Goal: Task Accomplishment & Management: Use online tool/utility

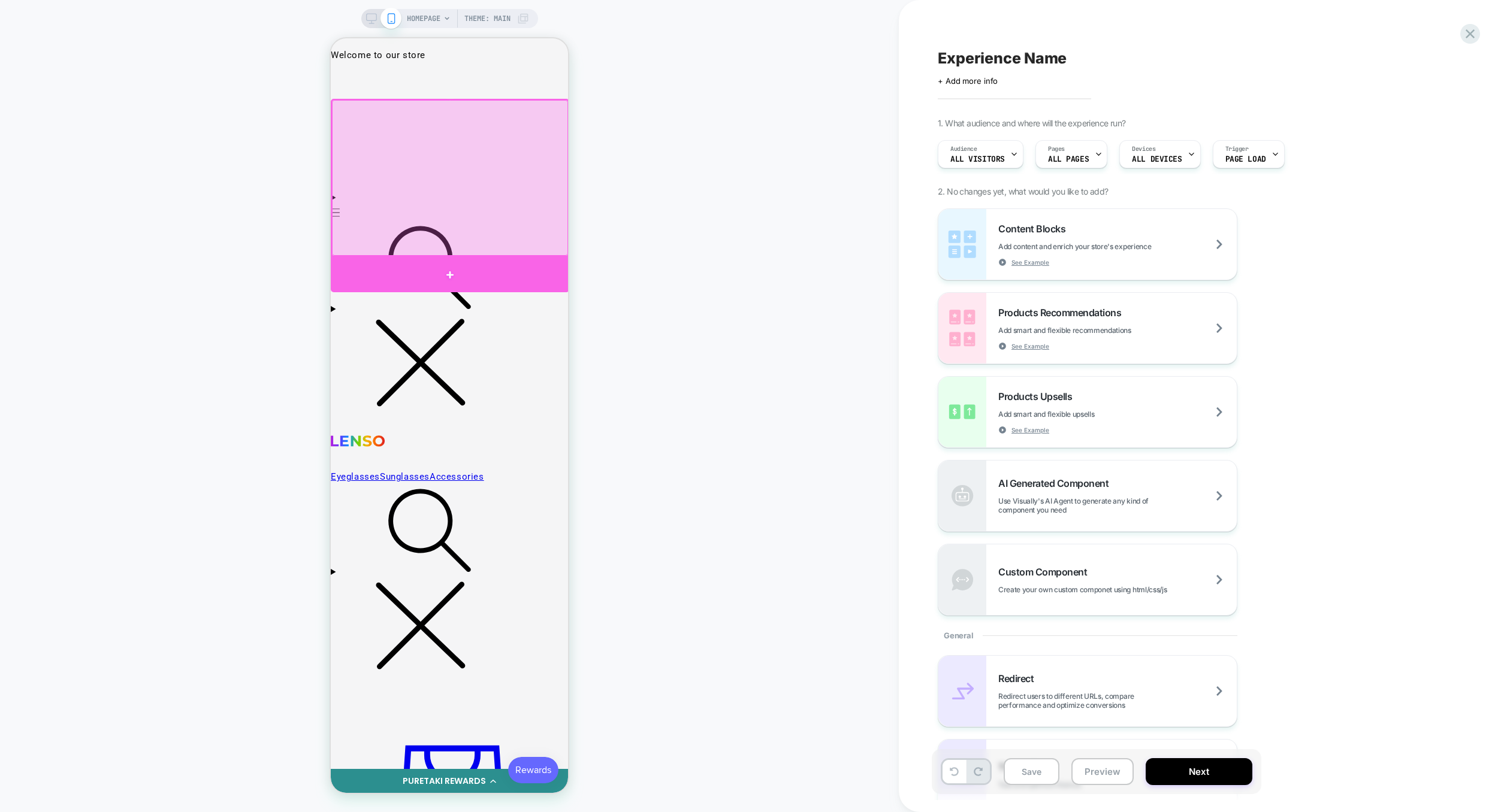
click at [507, 263] on div at bounding box center [450, 275] width 238 height 35
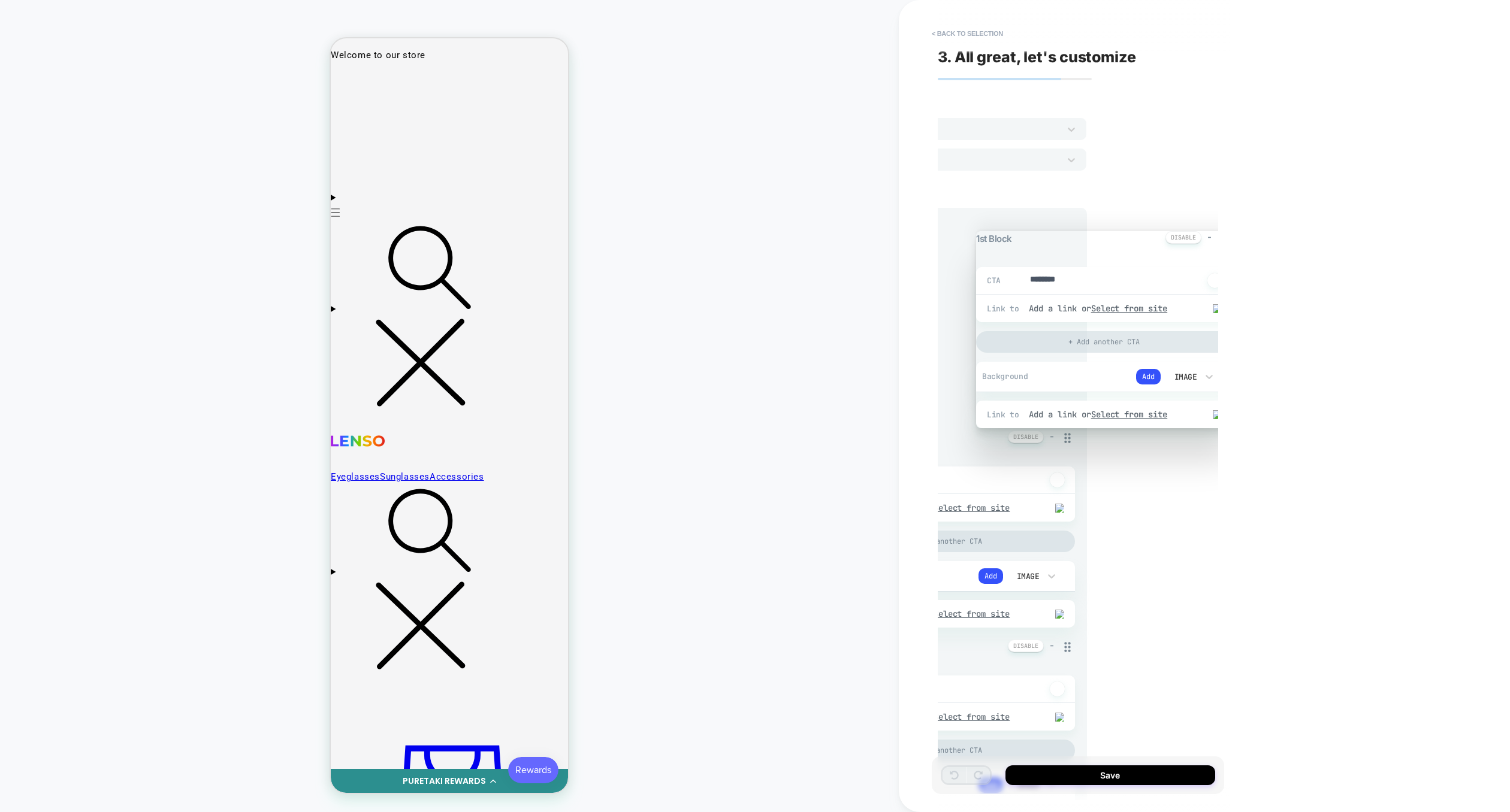
scroll to position [0, 9]
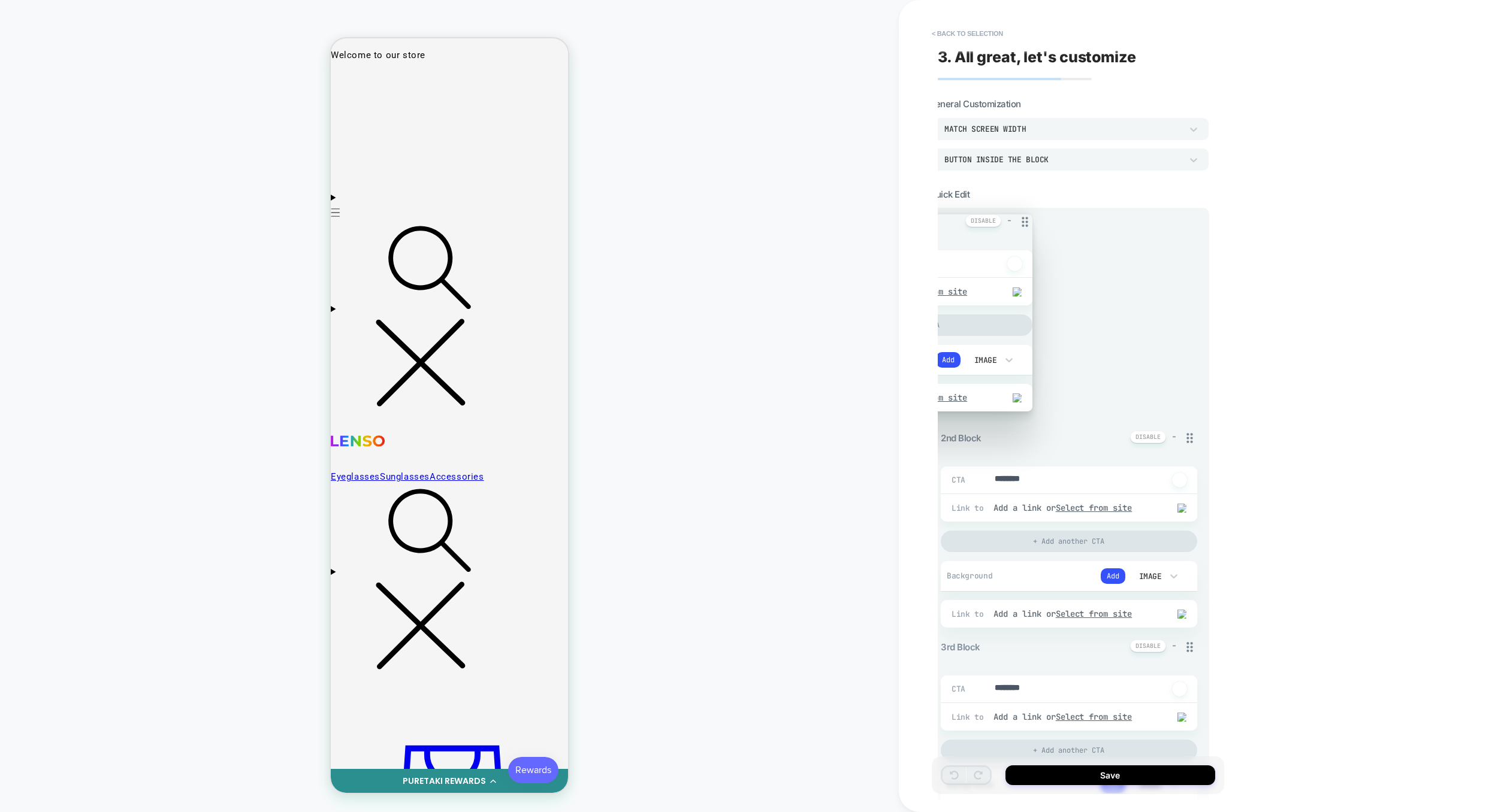
drag, startPoint x: 1192, startPoint y: 227, endPoint x: 1034, endPoint y: 218, distance: 158.3
click at [1032, 218] on icon at bounding box center [1024, 222] width 15 height 15
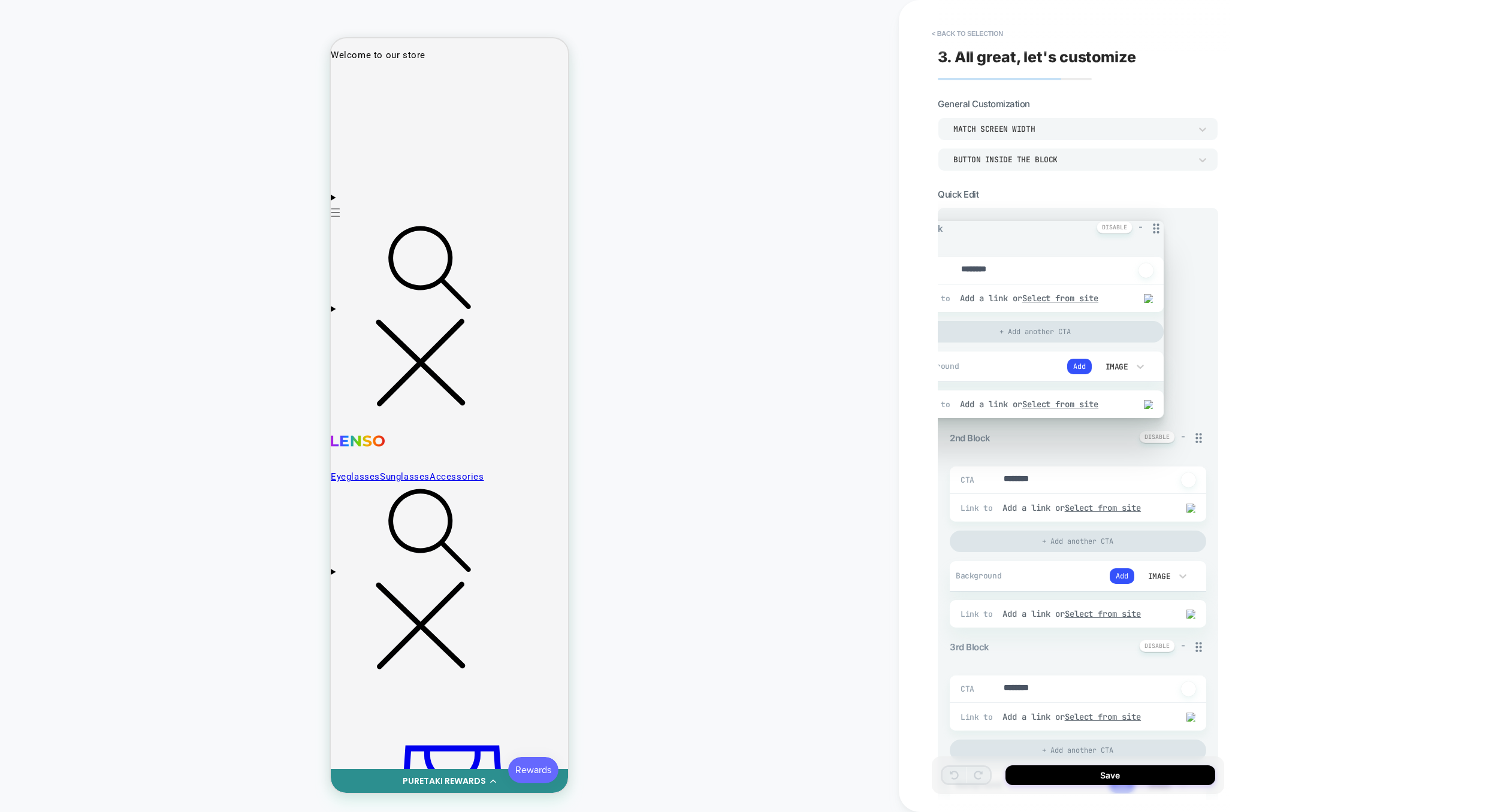
drag, startPoint x: 1198, startPoint y: 245, endPoint x: 1157, endPoint y: 230, distance: 43.7
click at [1157, 230] on icon at bounding box center [1156, 228] width 15 height 15
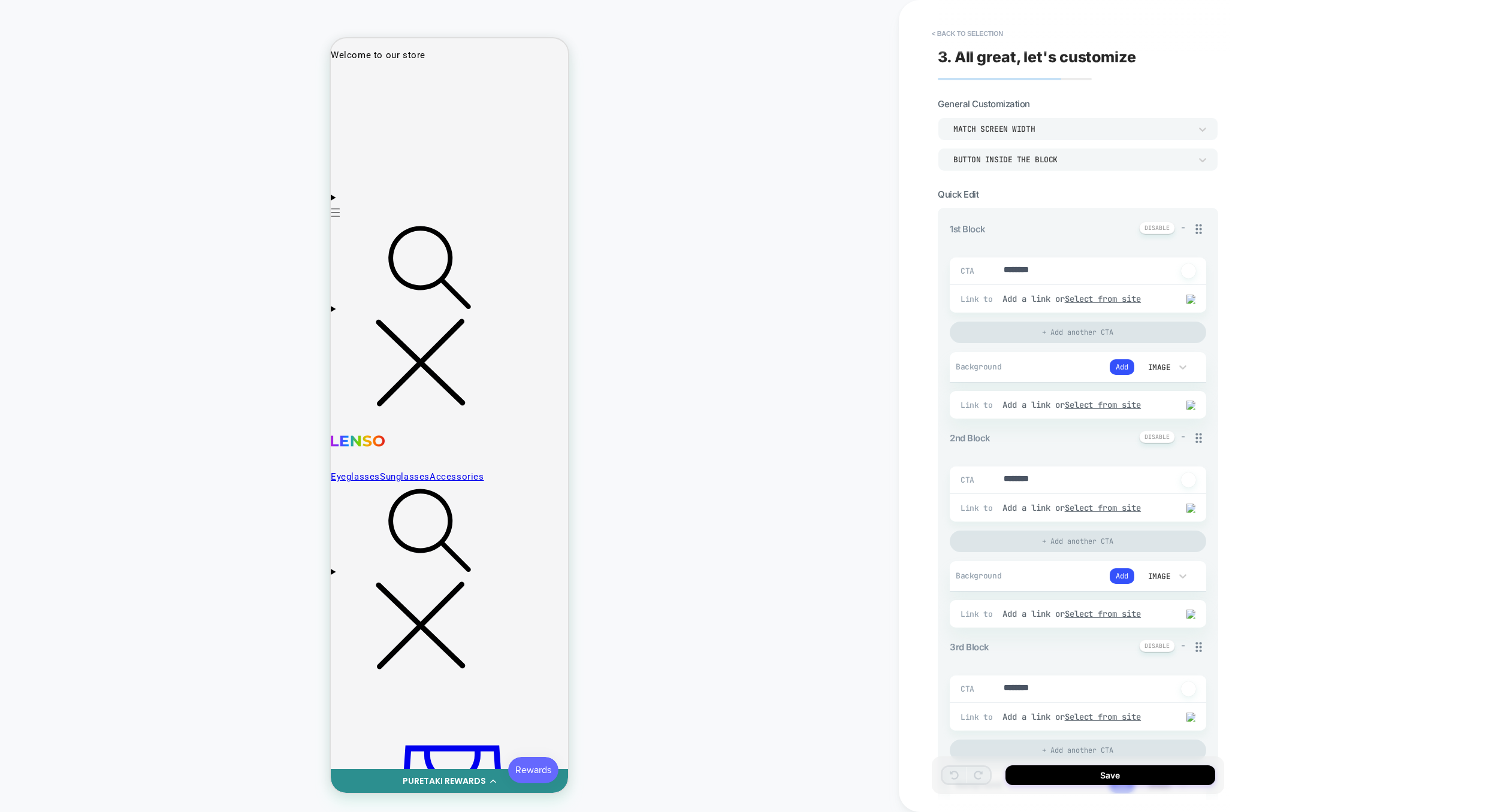
drag, startPoint x: 1051, startPoint y: 290, endPoint x: 927, endPoint y: 331, distance: 130.6
click at [927, 331] on div "< Back to selection 3. All great, let's customize General Customization Match S…" at bounding box center [1163, 406] width 527 height 812
type textarea "*"
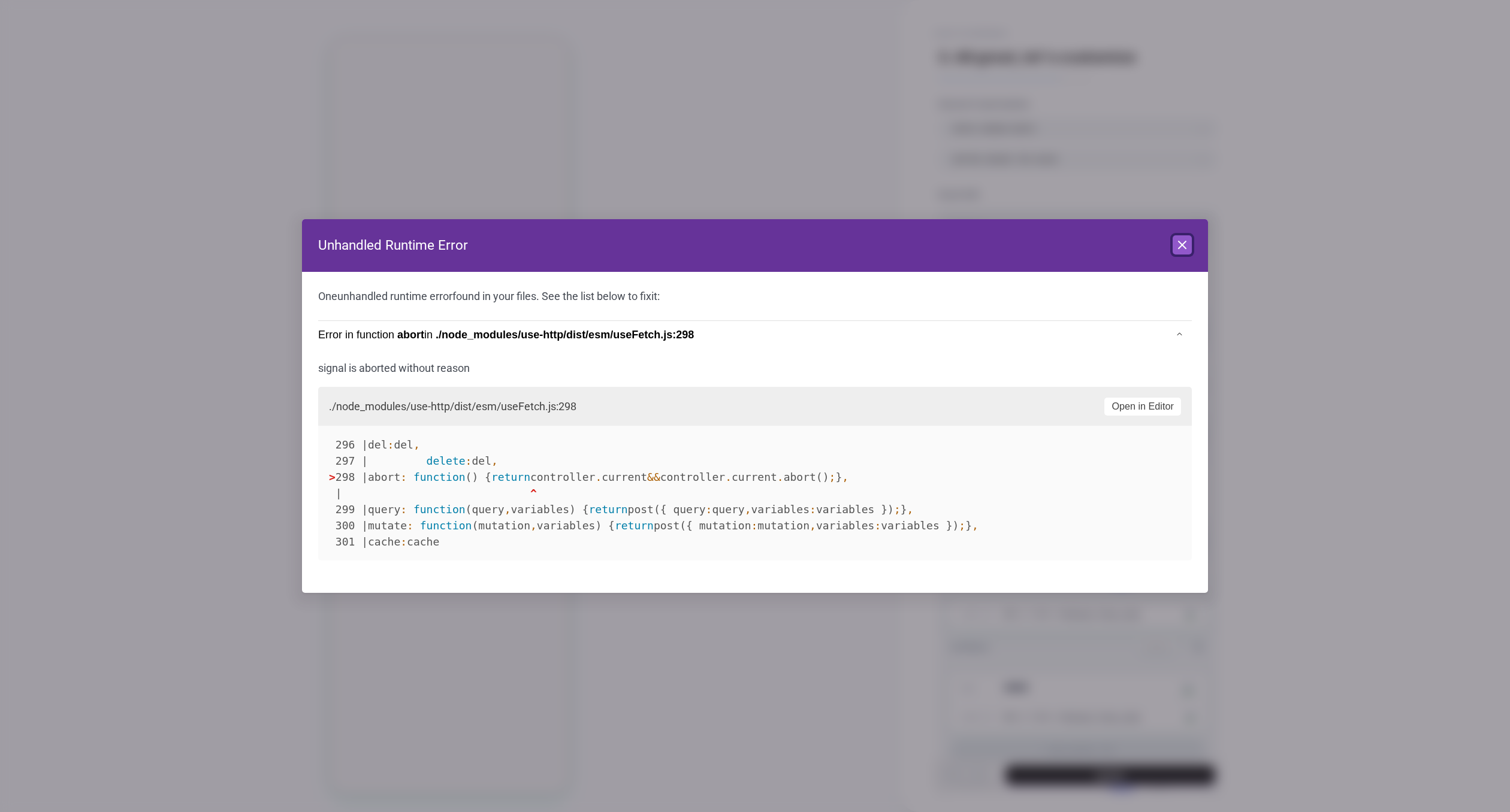
click at [1186, 247] on icon at bounding box center [1182, 245] width 15 height 15
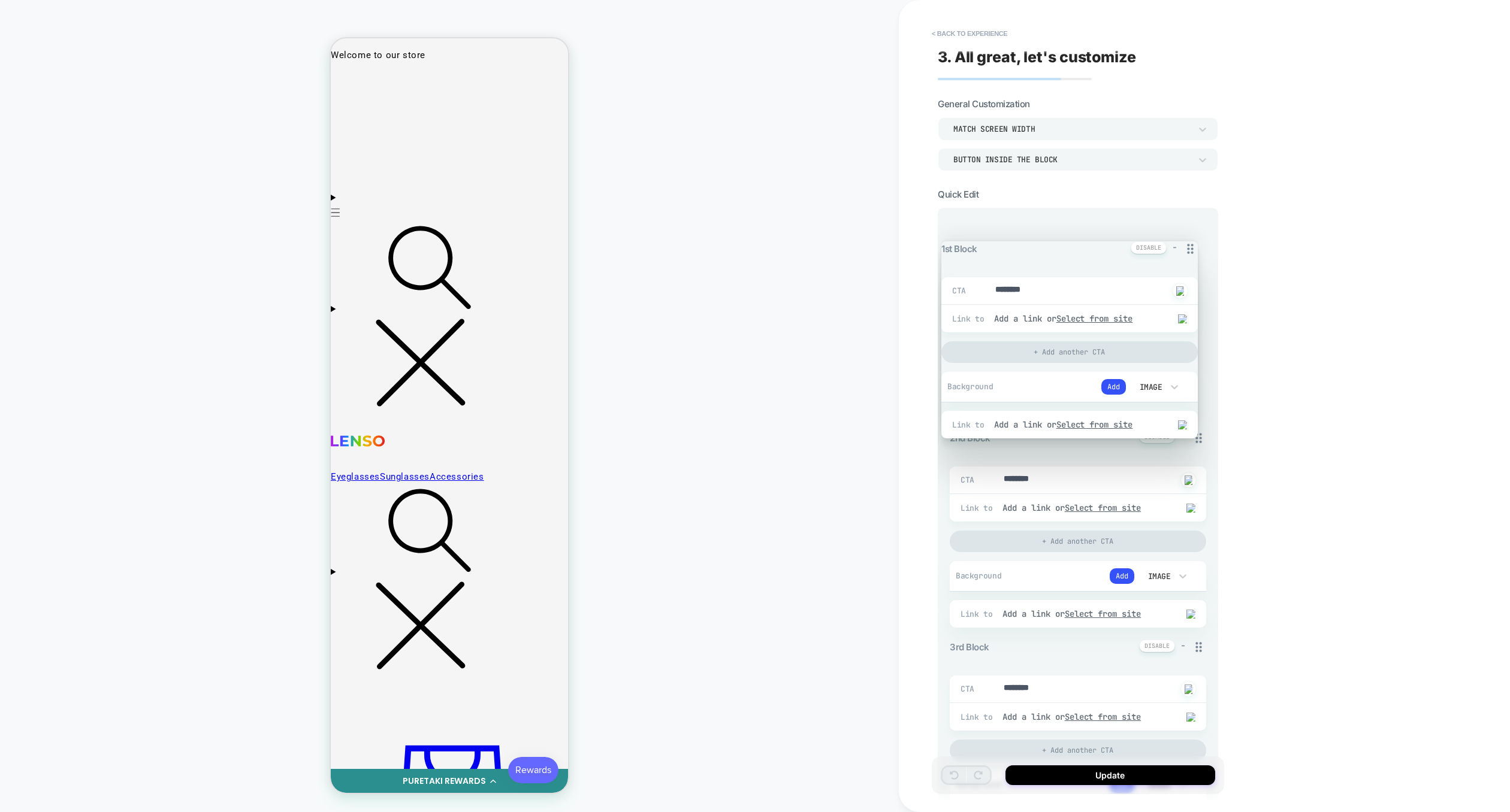
drag, startPoint x: 1197, startPoint y: 227, endPoint x: 1190, endPoint y: 247, distance: 21.2
click at [1190, 247] on icon at bounding box center [1190, 248] width 15 height 15
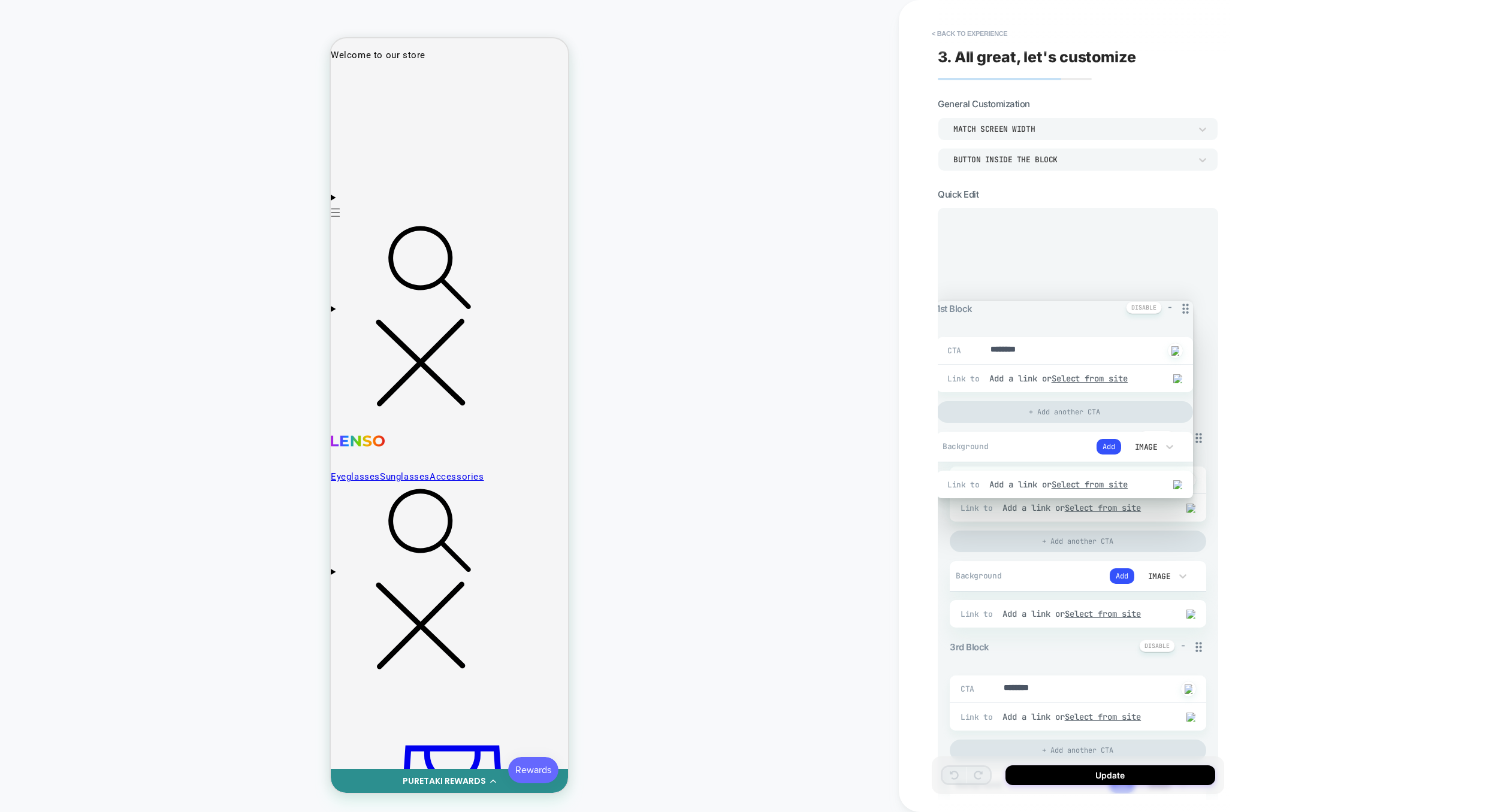
drag, startPoint x: 1197, startPoint y: 227, endPoint x: 1180, endPoint y: 307, distance: 81.8
click at [1179, 310] on icon at bounding box center [1185, 308] width 15 height 15
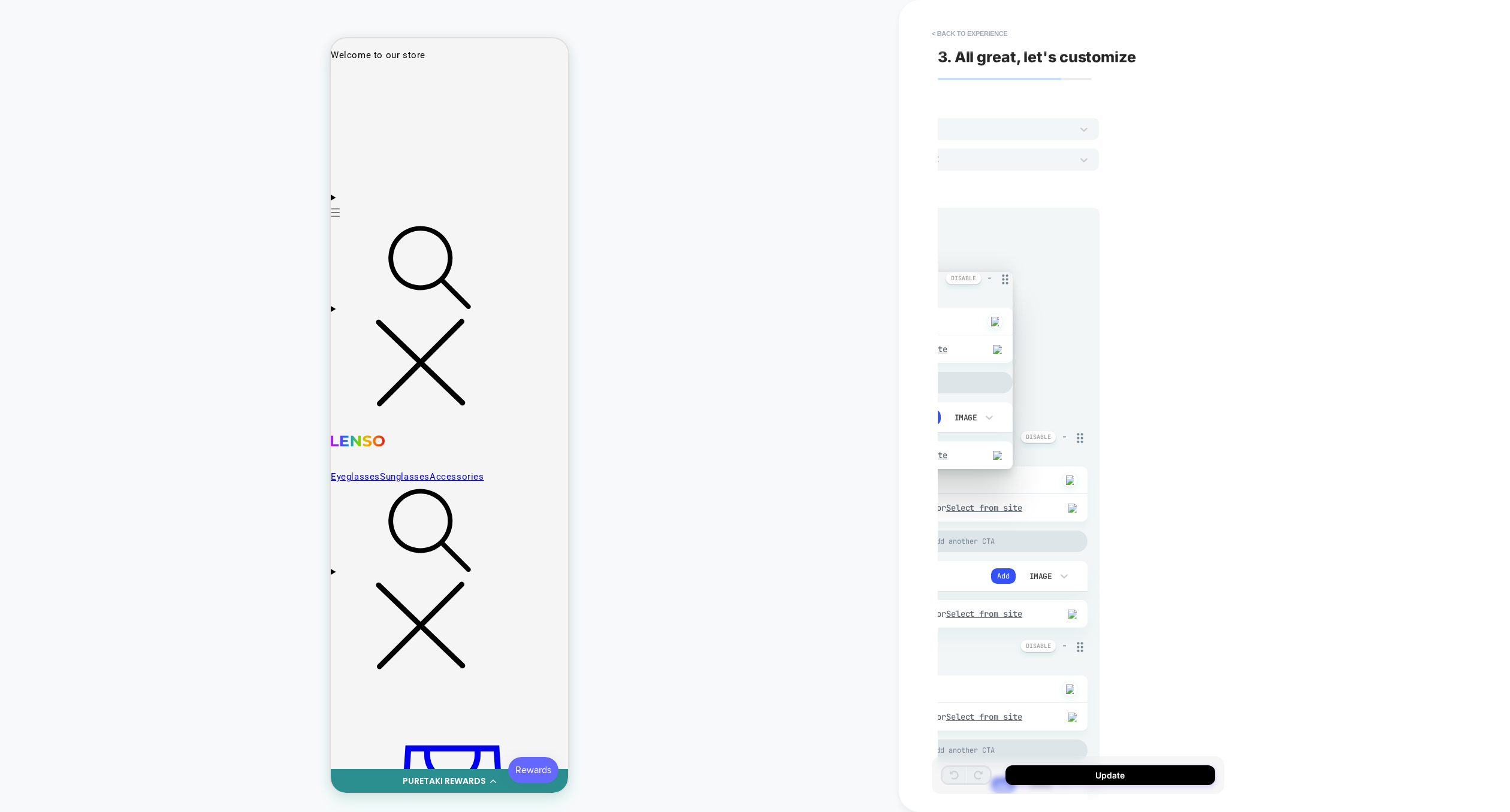
scroll to position [0, 104]
drag, startPoint x: 1198, startPoint y: 232, endPoint x: 972, endPoint y: 278, distance: 230.6
click at [1016, 279] on icon at bounding box center [1019, 279] width 6 height 10
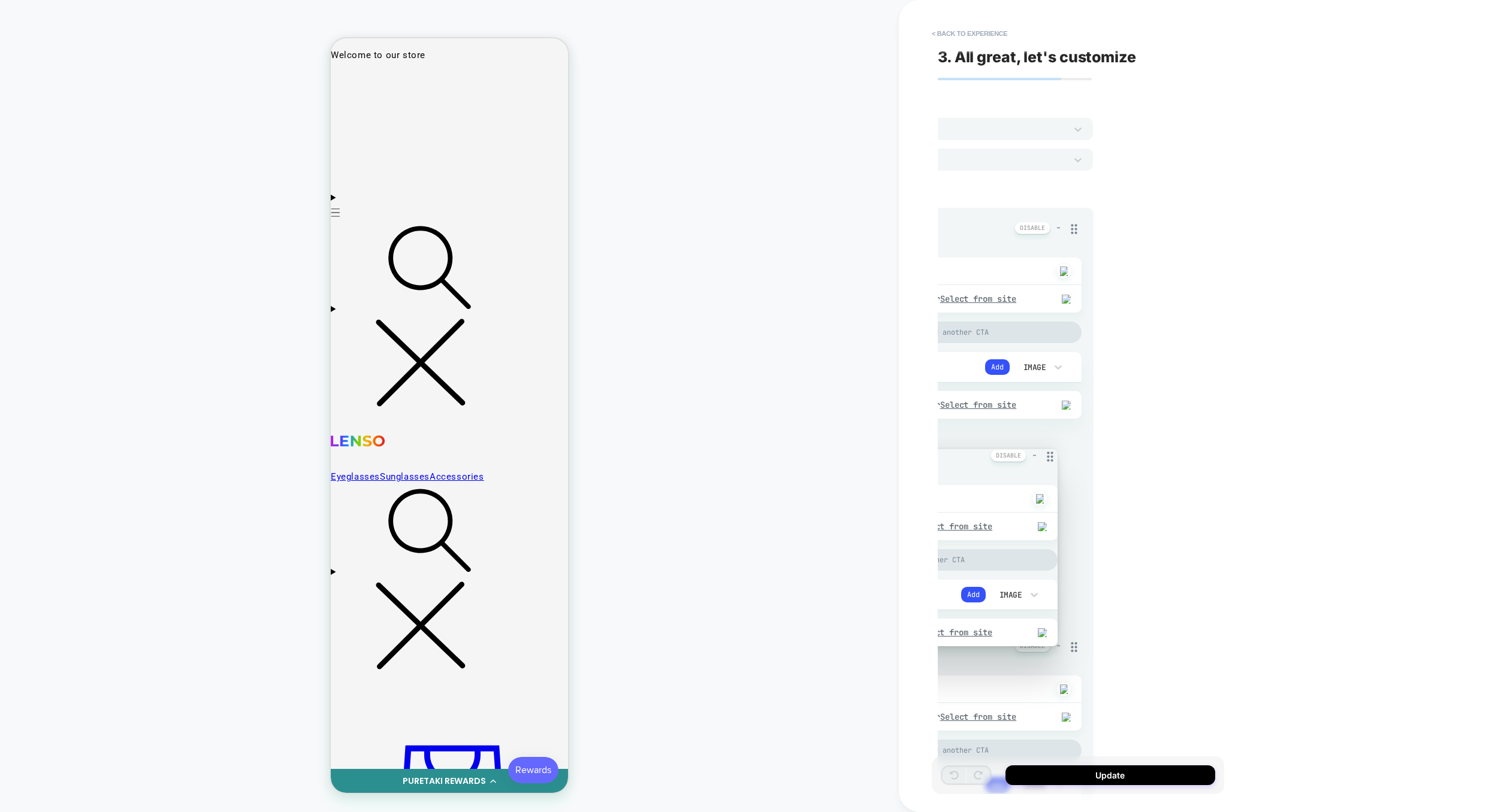
scroll to position [0, 0]
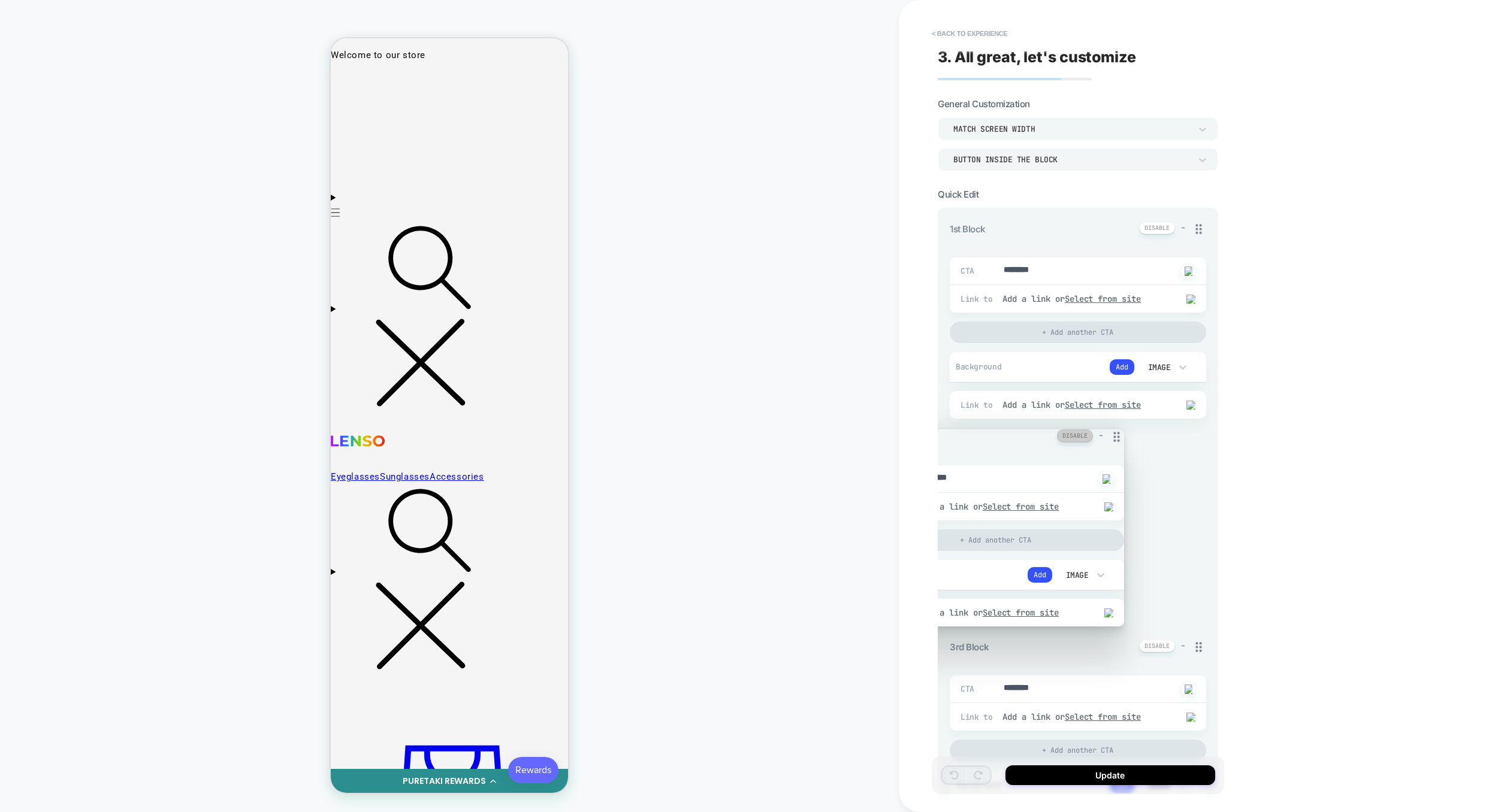
drag, startPoint x: 1198, startPoint y: 441, endPoint x: 1172, endPoint y: 435, distance: 26.7
click at [1124, 435] on icon at bounding box center [1117, 437] width 15 height 15
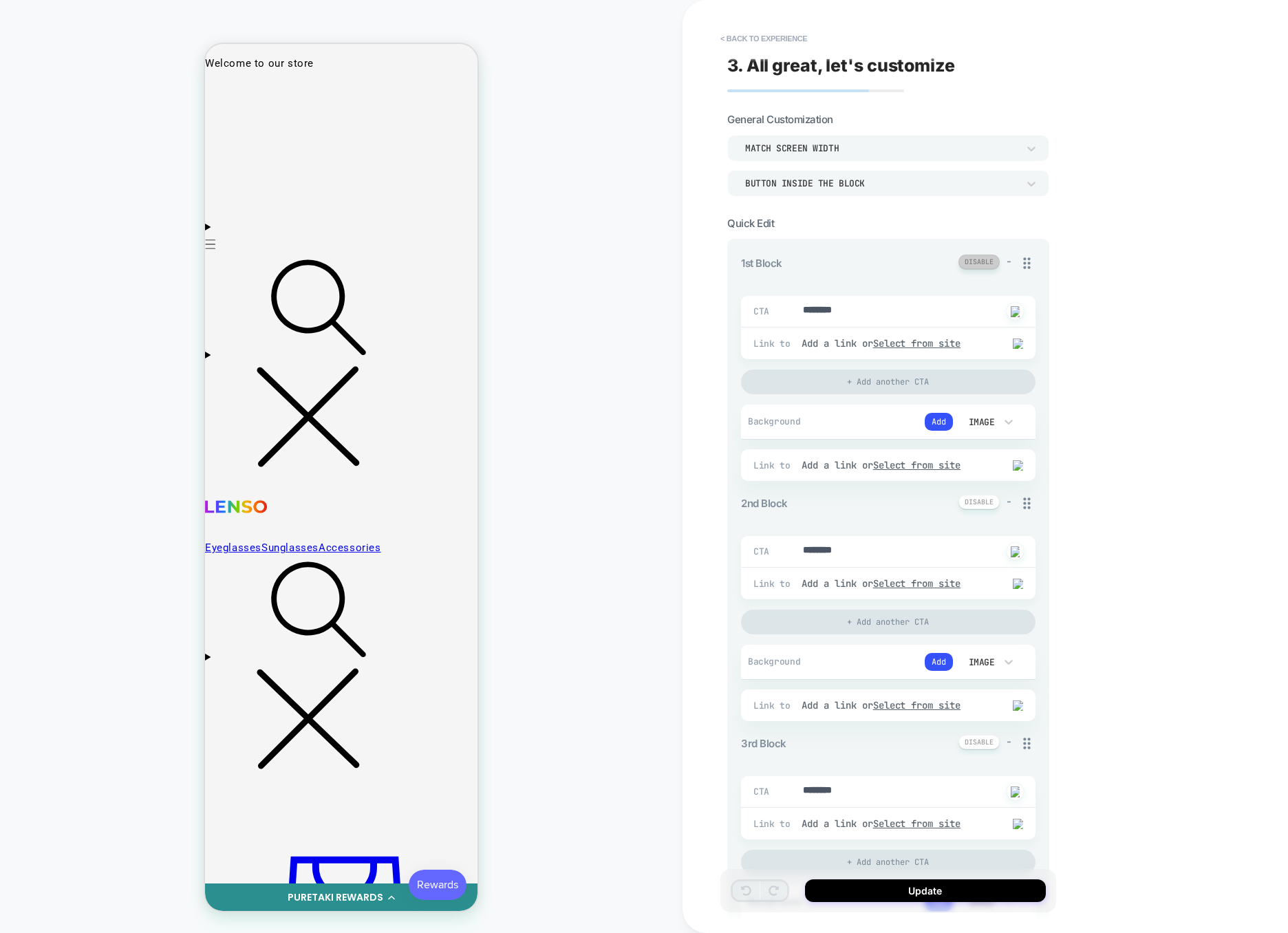
click at [987, 267] on button at bounding box center [979, 262] width 41 height 15
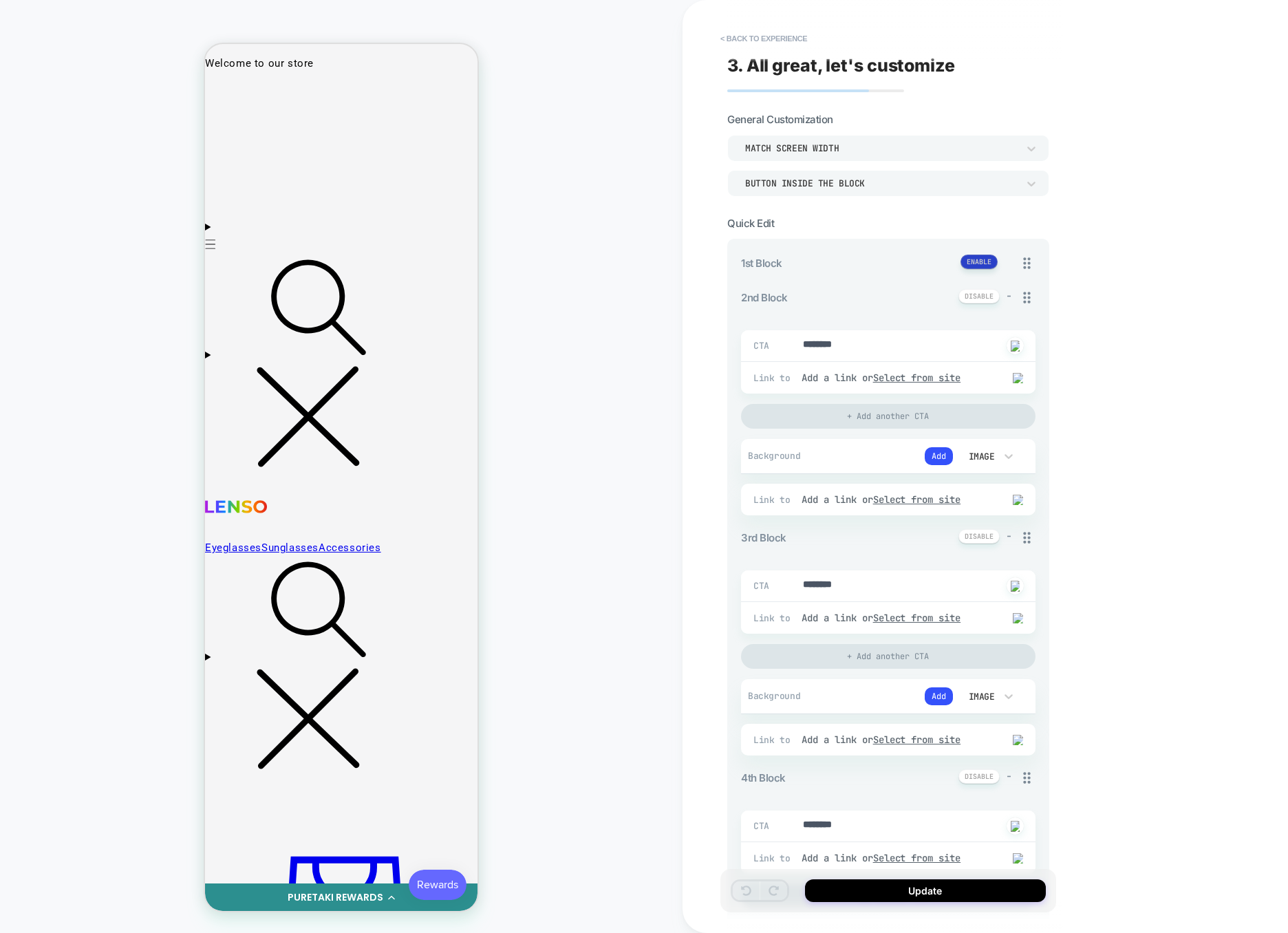
click at [987, 266] on button at bounding box center [979, 262] width 37 height 15
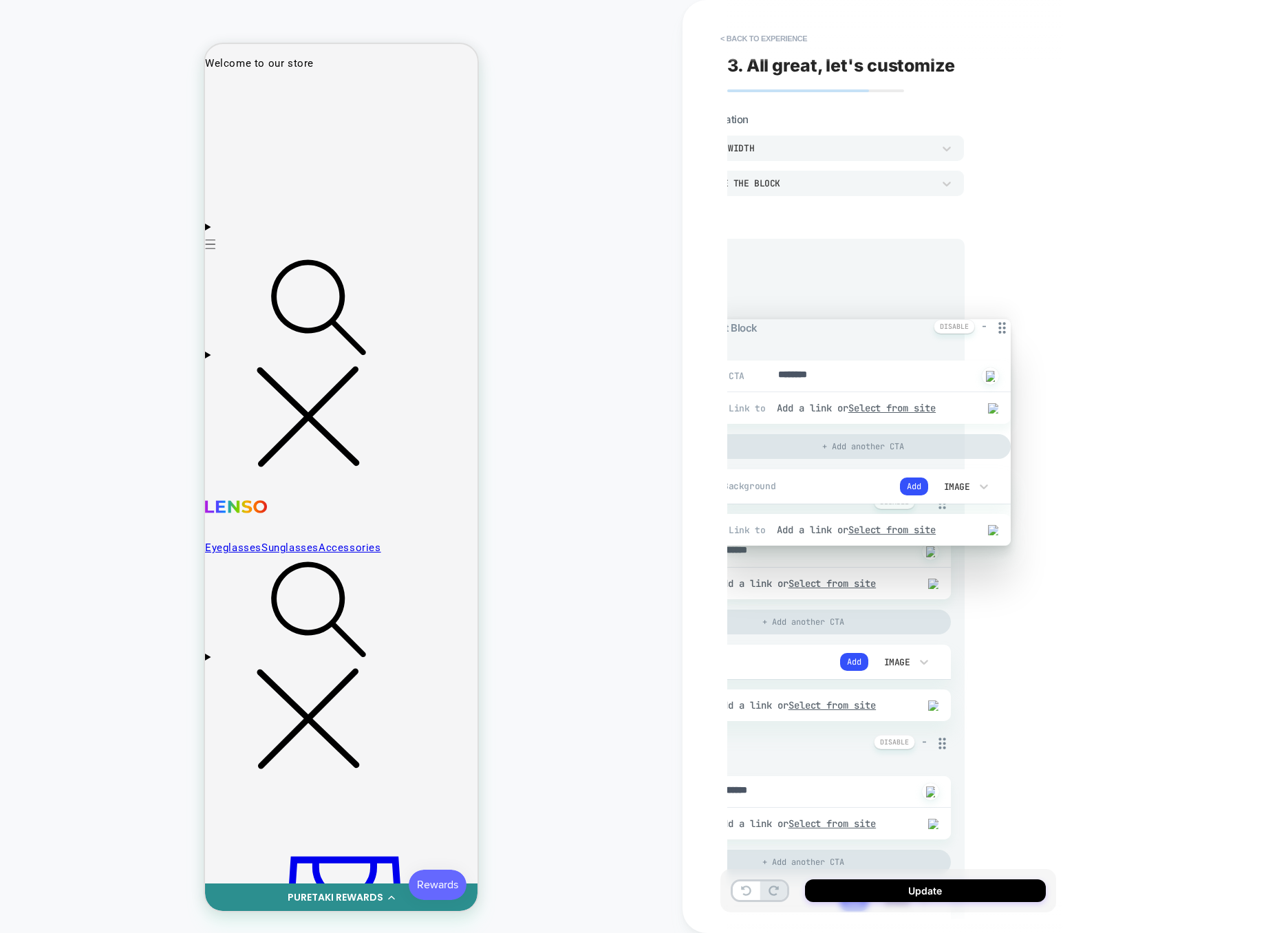
scroll to position [0, 86]
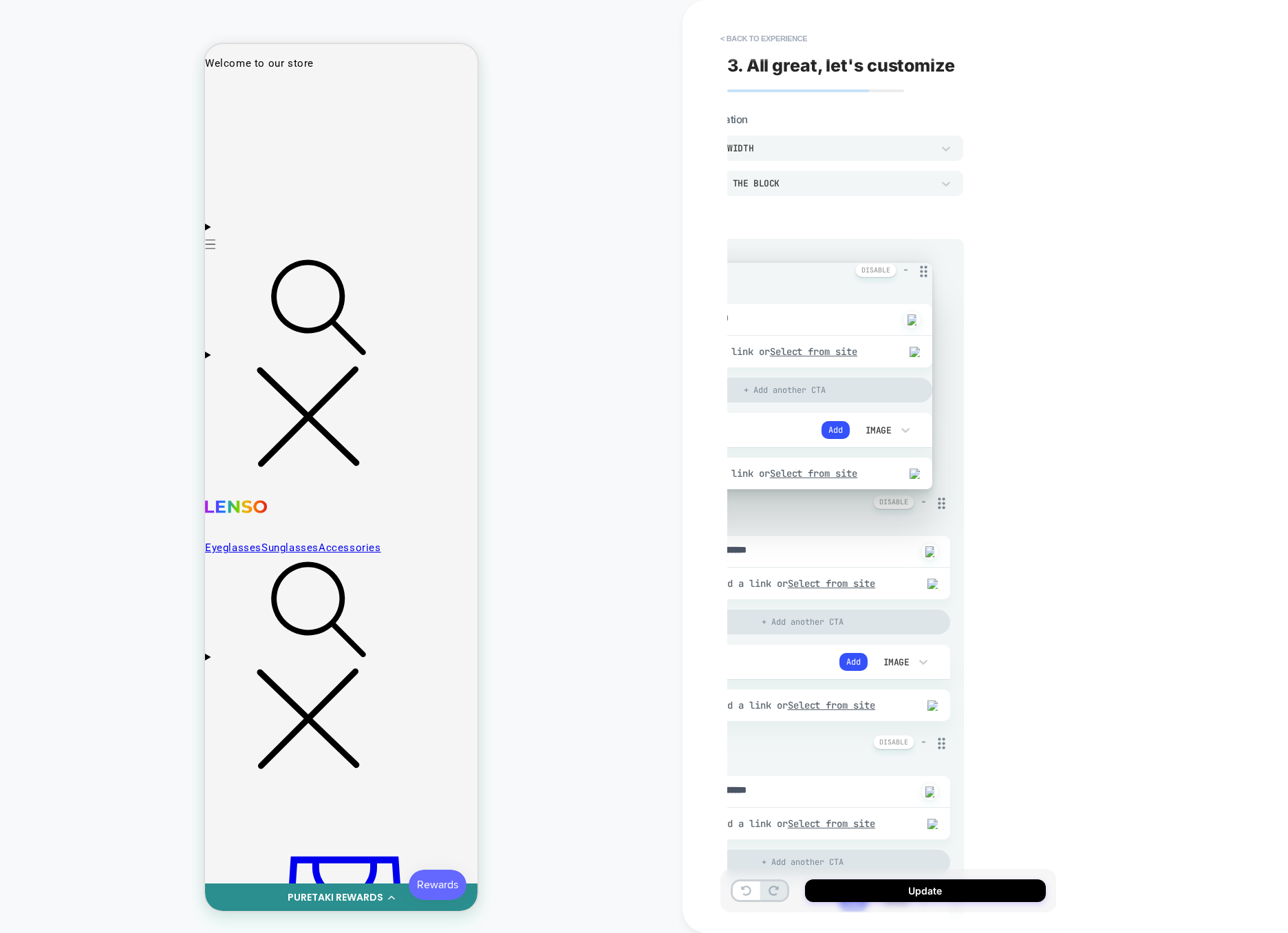
drag, startPoint x: 1025, startPoint y: 259, endPoint x: 921, endPoint y: 266, distance: 104.2
click at [921, 266] on icon at bounding box center [924, 272] width 17 height 17
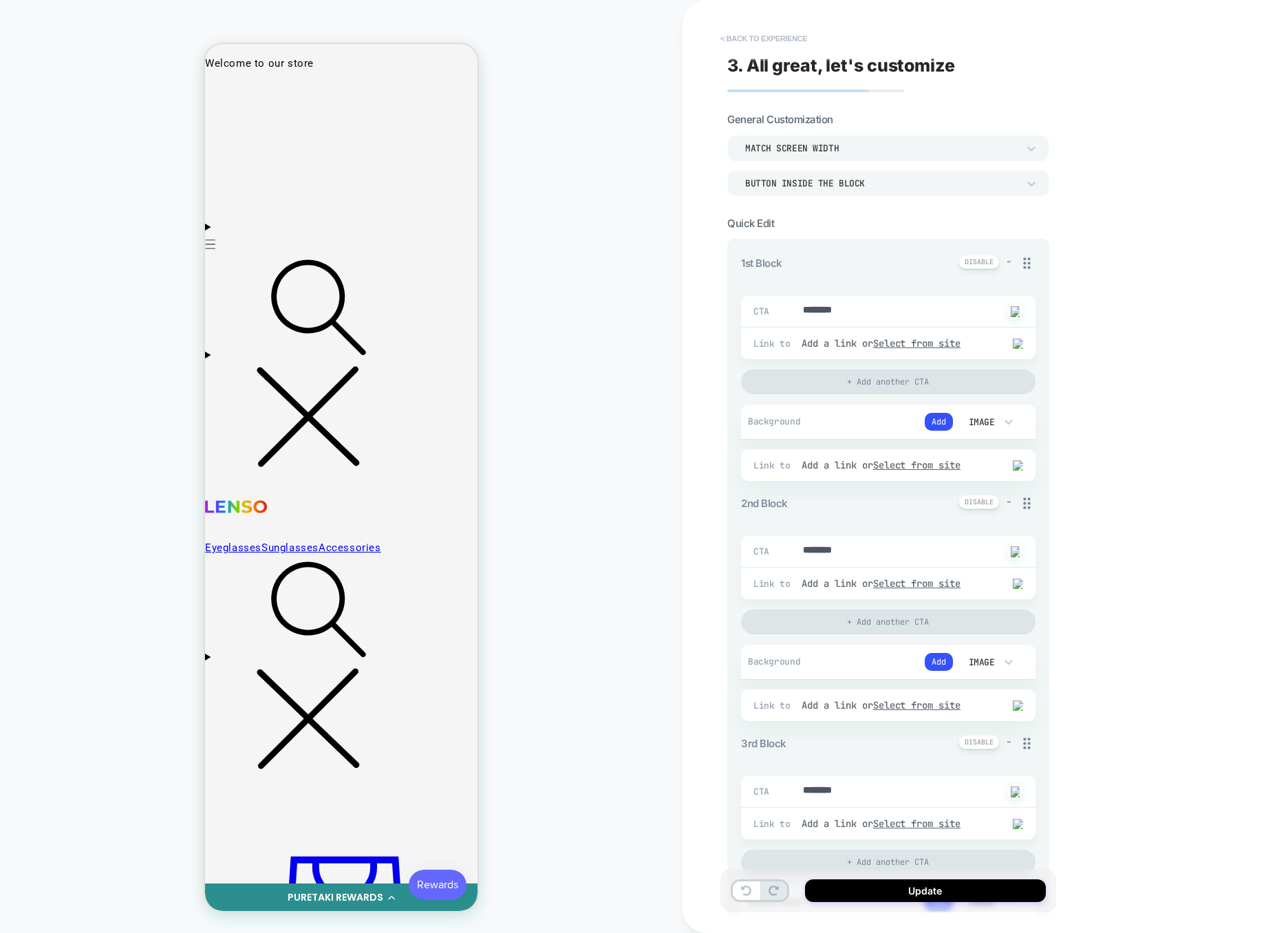
click at [775, 41] on button "< Back to experience" at bounding box center [764, 39] width 100 height 22
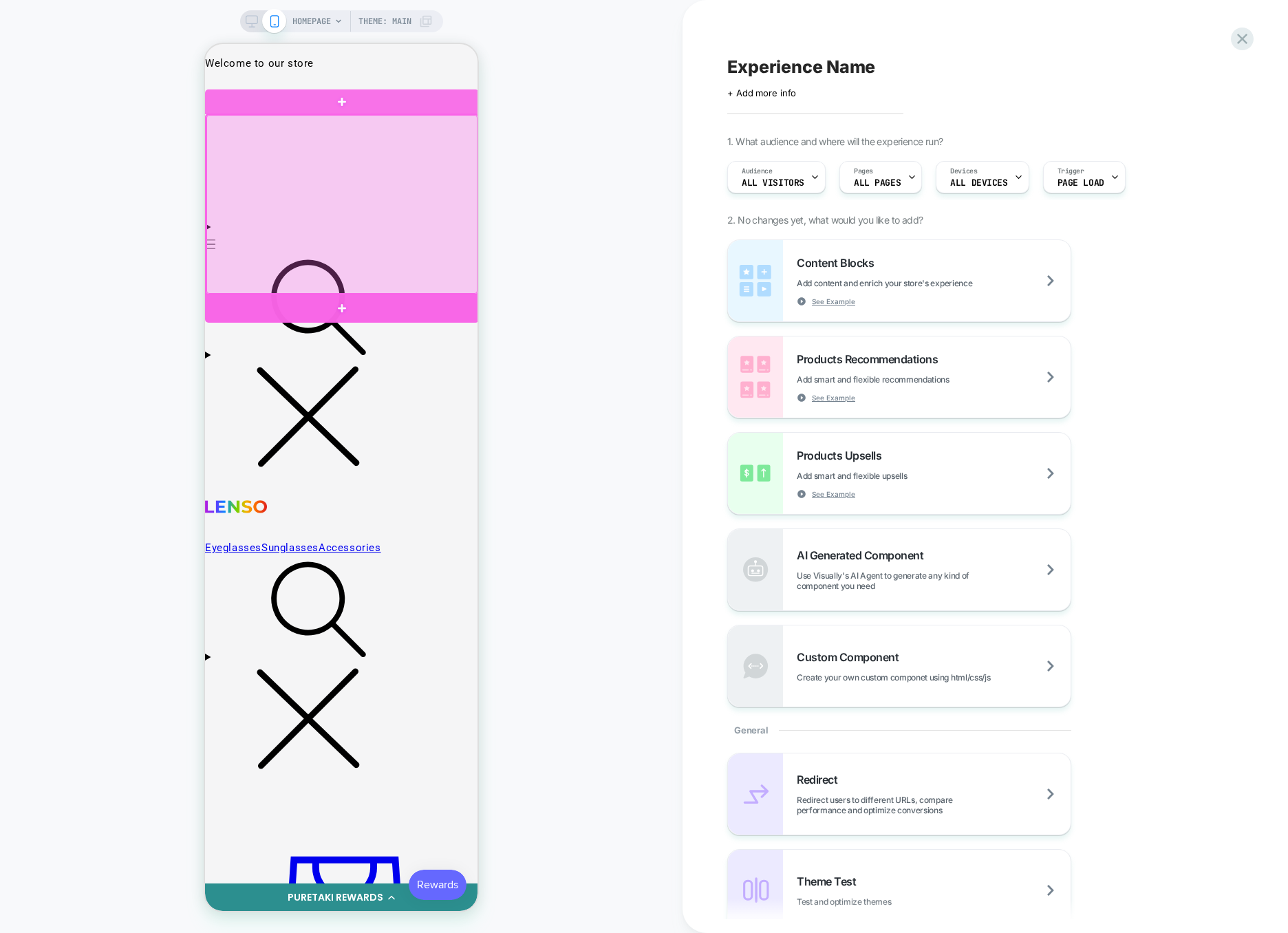
click at [411, 308] on div at bounding box center [342, 308] width 274 height 29
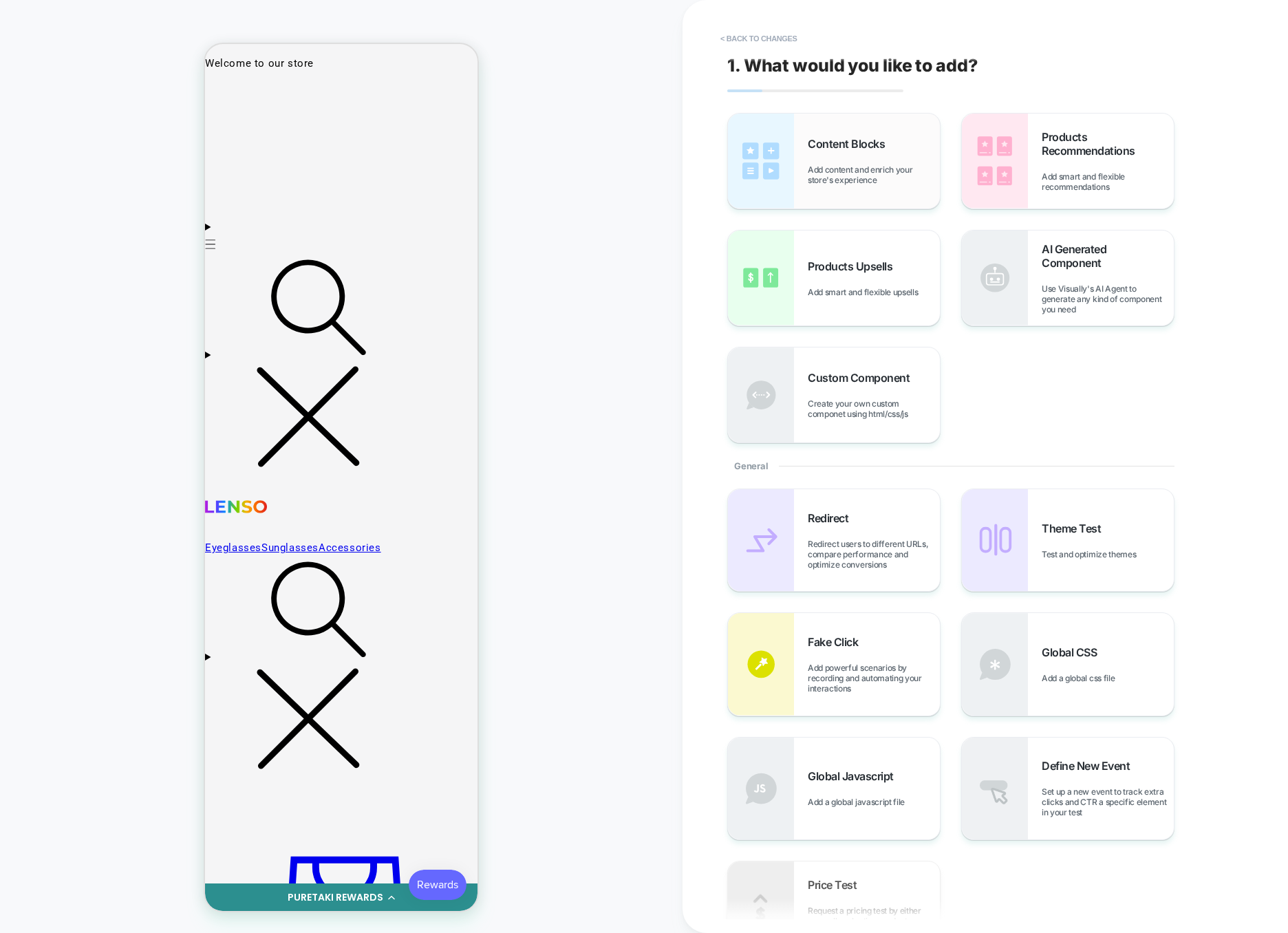
click at [877, 164] on span "Add content and enrich your store's experience" at bounding box center [874, 175] width 132 height 21
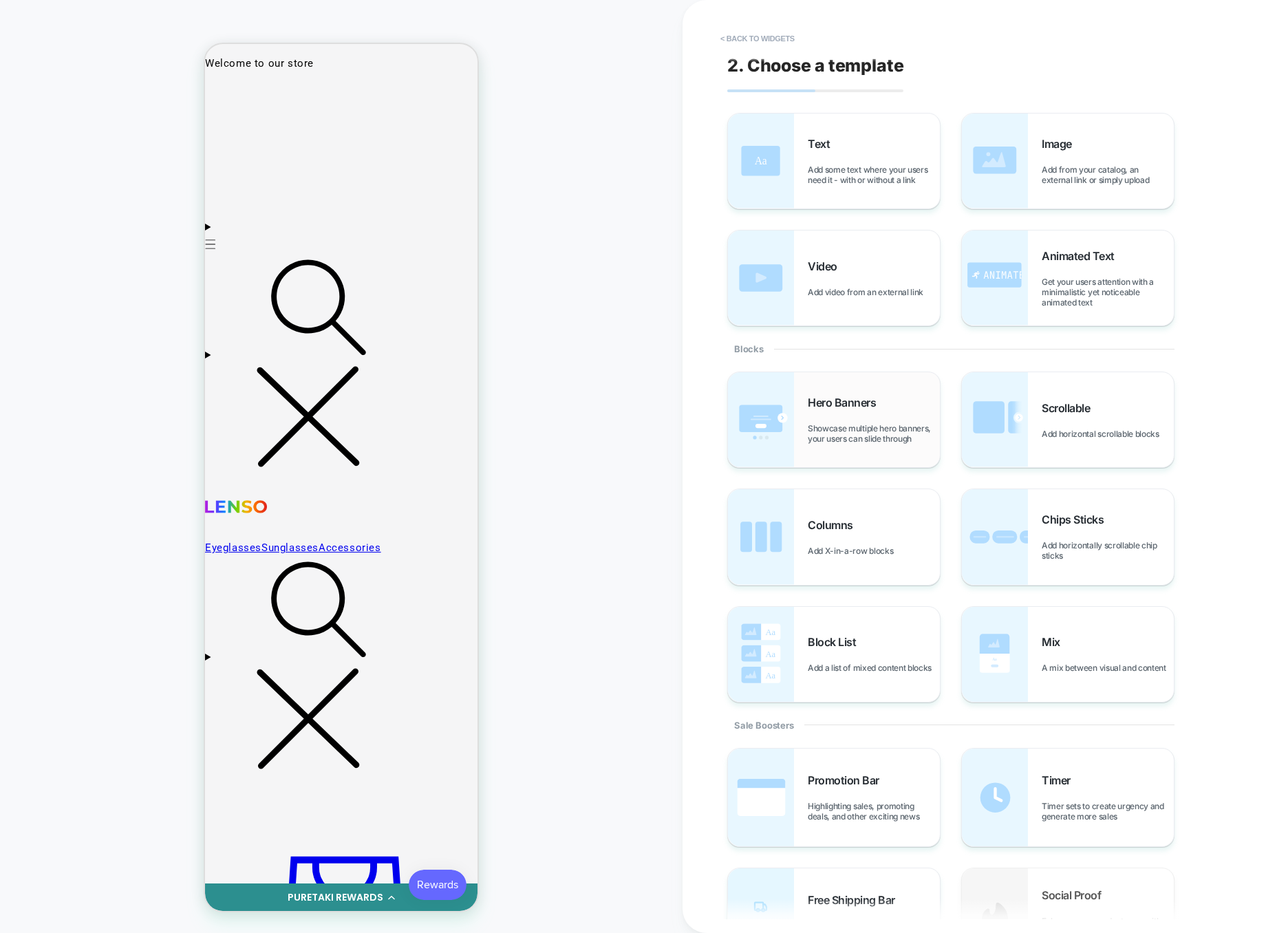
click at [863, 416] on div "Hero Banners Showcase multiple hero banners, your users can slide through" at bounding box center [874, 419] width 132 height 48
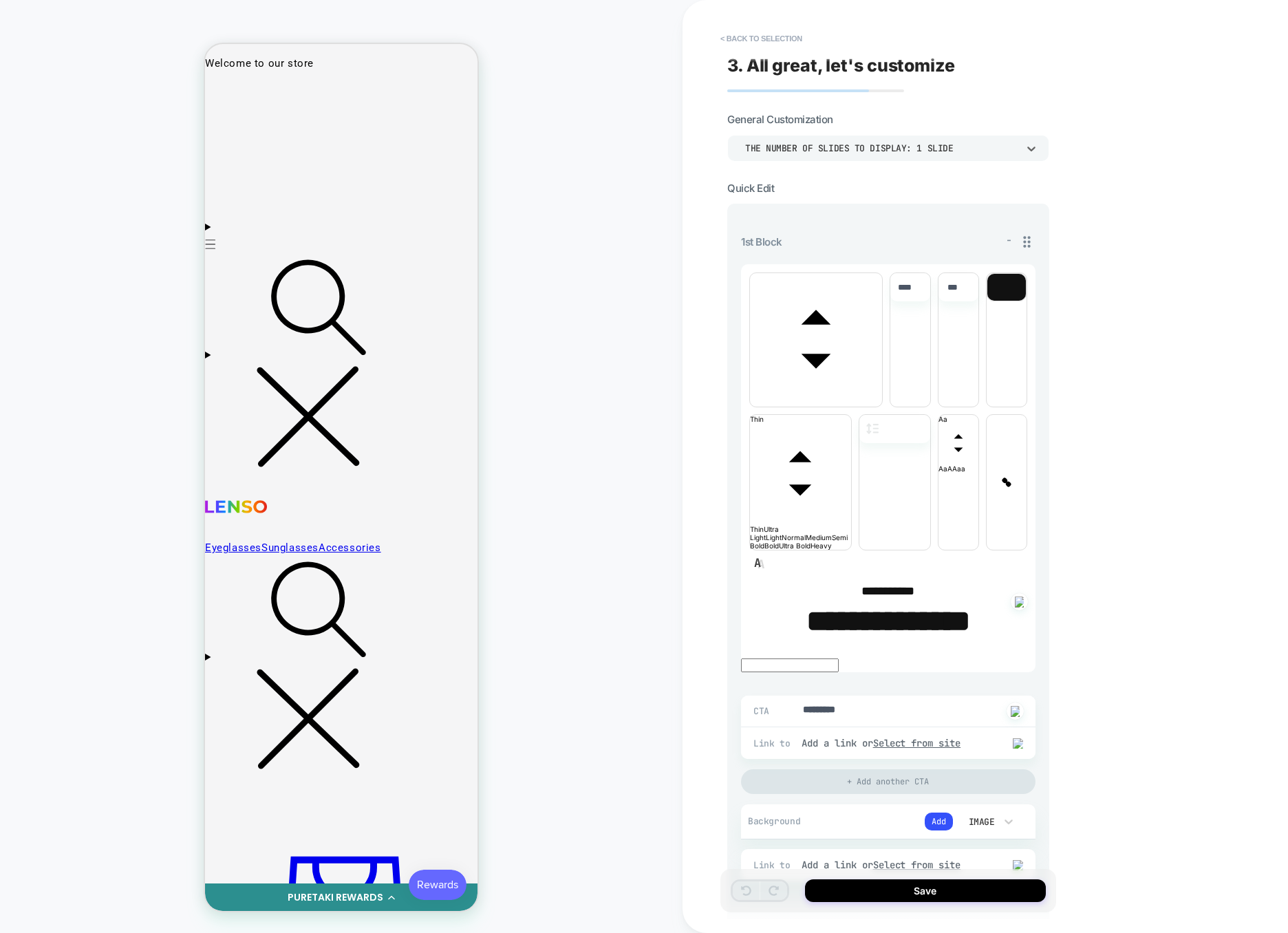
click at [916, 148] on div "THE NUMBER OF SLIDES TO DISPLAY: 1 SLIDE" at bounding box center [881, 148] width 272 height 12
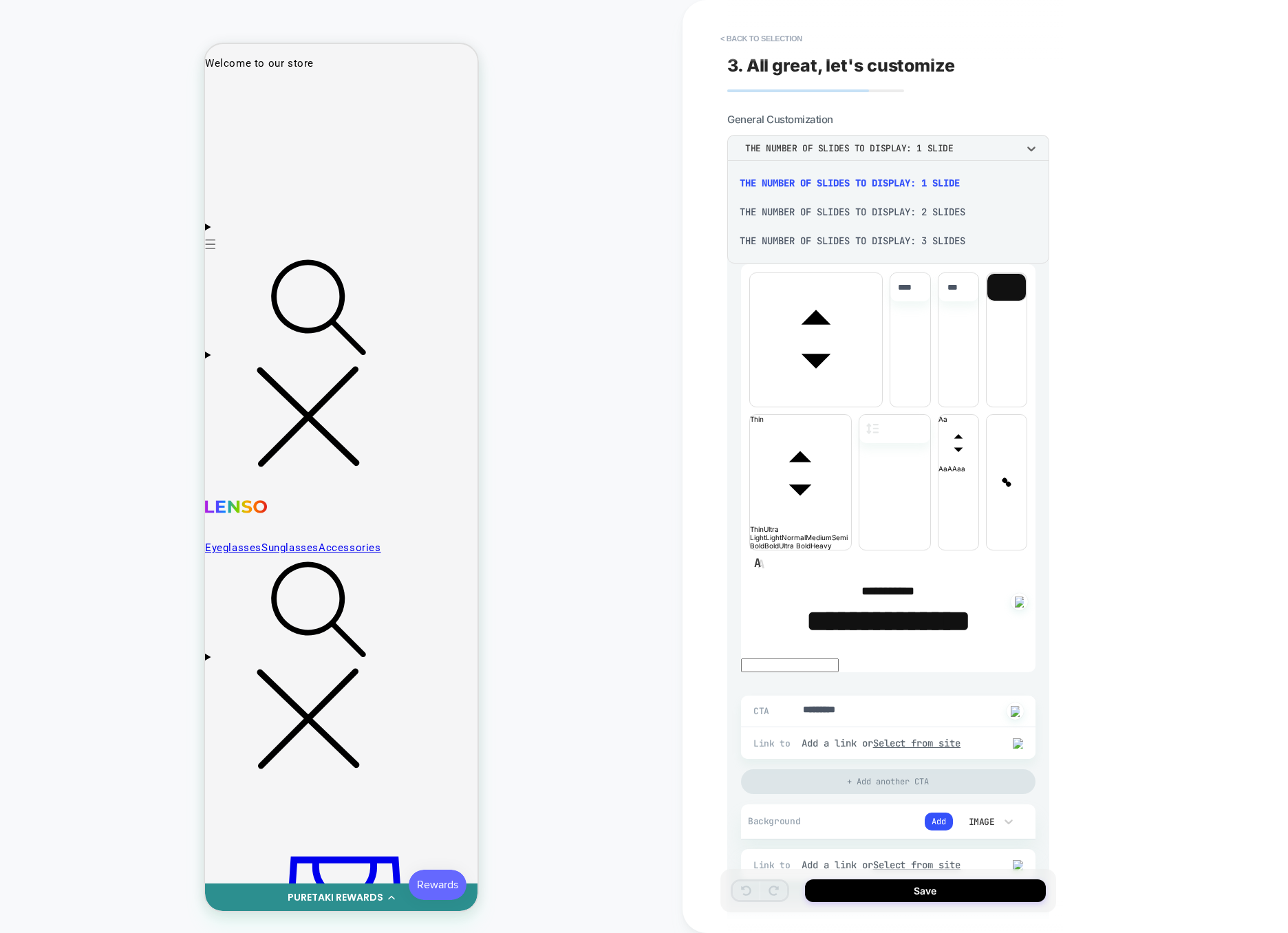
click at [873, 235] on div "THE NUMBER OF SLIDES TO DISPLAY: 3 SLIDES" at bounding box center [888, 241] width 311 height 29
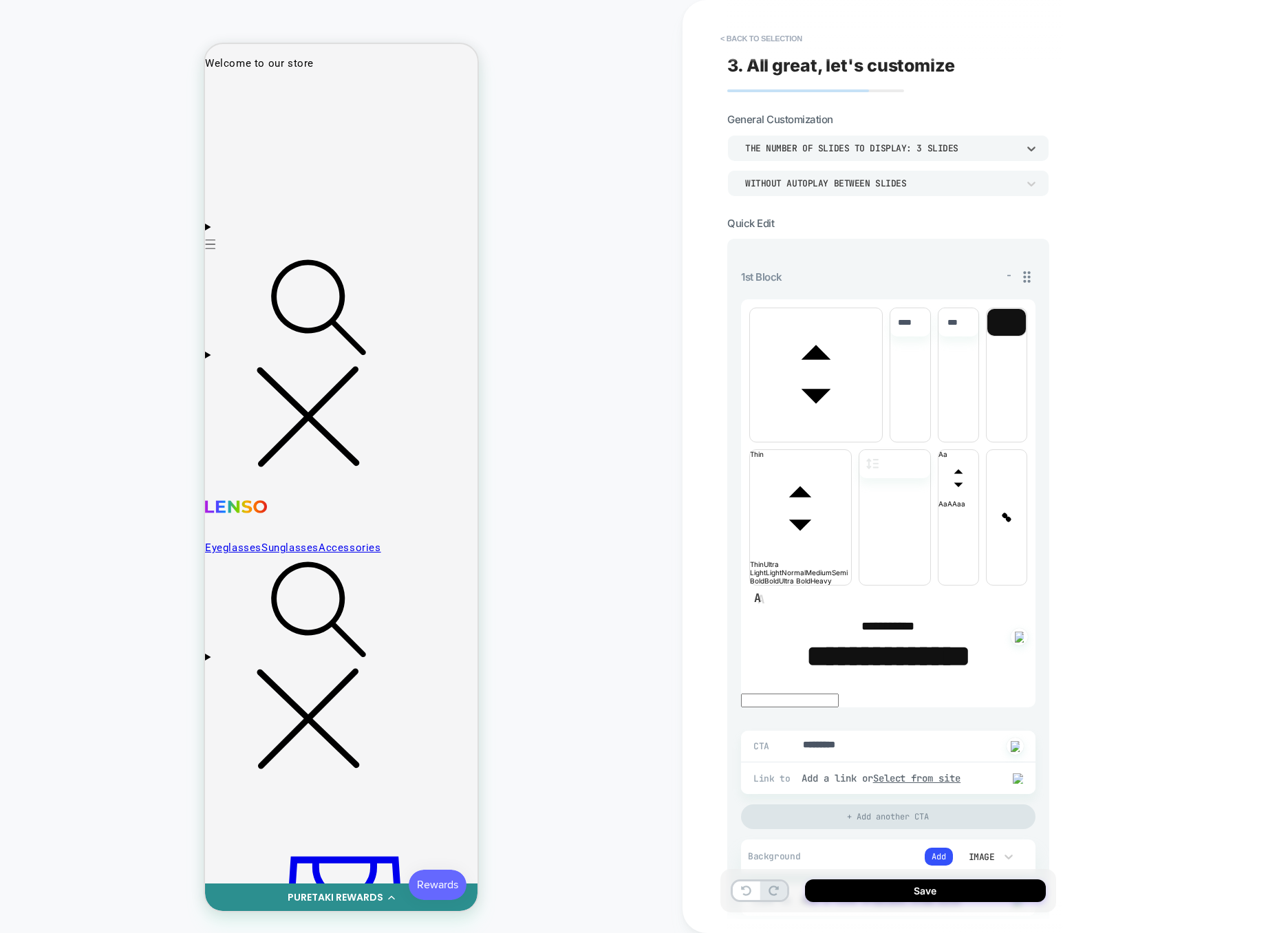
click at [920, 138] on div "THE NUMBER OF SLIDES TO DISPLAY: 3 SLIDES" at bounding box center [888, 148] width 322 height 26
click at [906, 219] on div "THE NUMBER OF SLIDES TO DISPLAY: 2 SLIDES" at bounding box center [888, 212] width 311 height 29
type textarea "*"
